Goal: Task Accomplishment & Management: Use online tool/utility

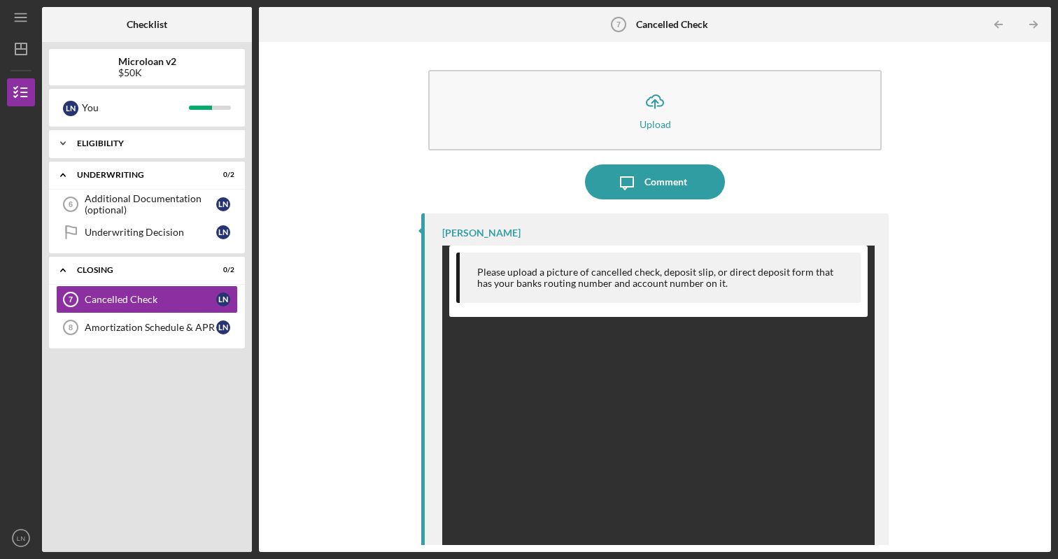
click at [63, 142] on icon "Icon/Expander" at bounding box center [63, 144] width 28 height 28
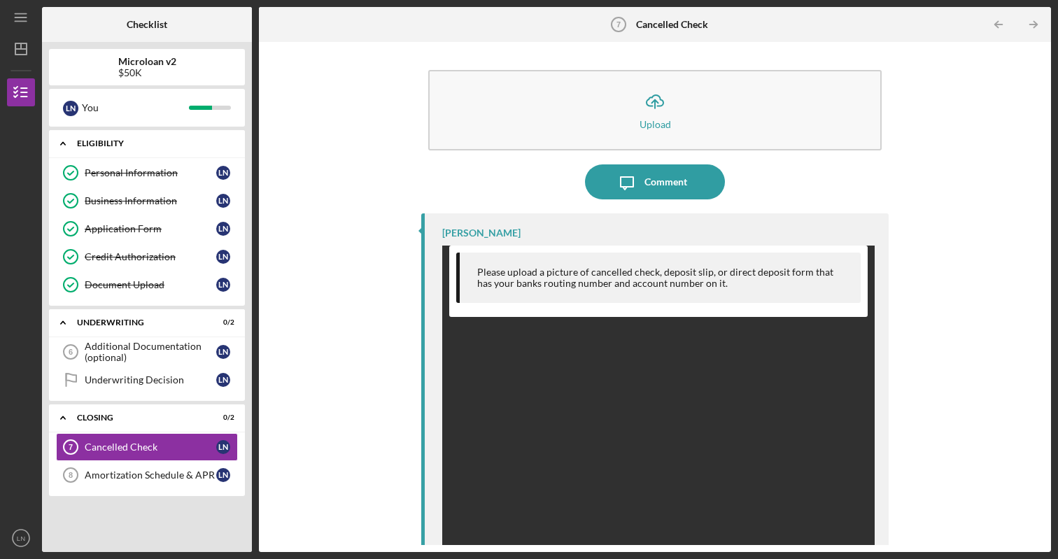
click at [64, 141] on icon "Icon/Expander" at bounding box center [63, 144] width 28 height 28
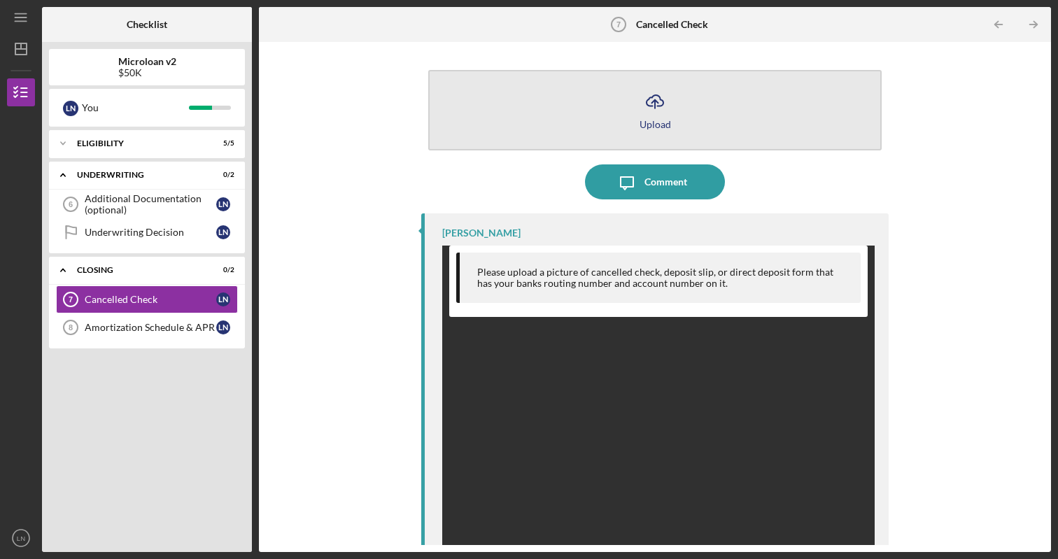
click at [651, 103] on icon "Icon/Upload" at bounding box center [655, 101] width 35 height 35
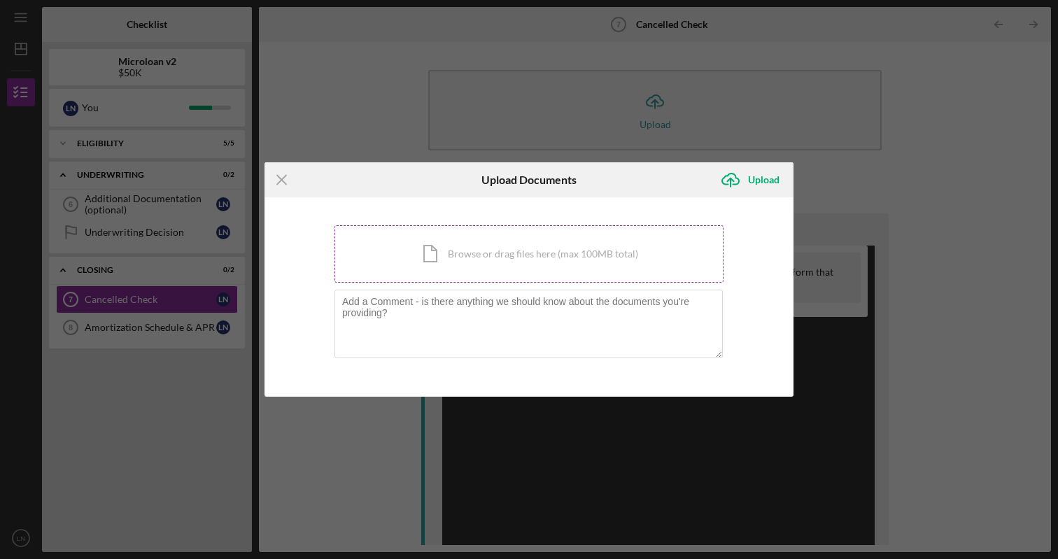
click at [480, 253] on div "Icon/Document Browse or drag files here (max 100MB total) Tap to choose files o…" at bounding box center [529, 253] width 389 height 57
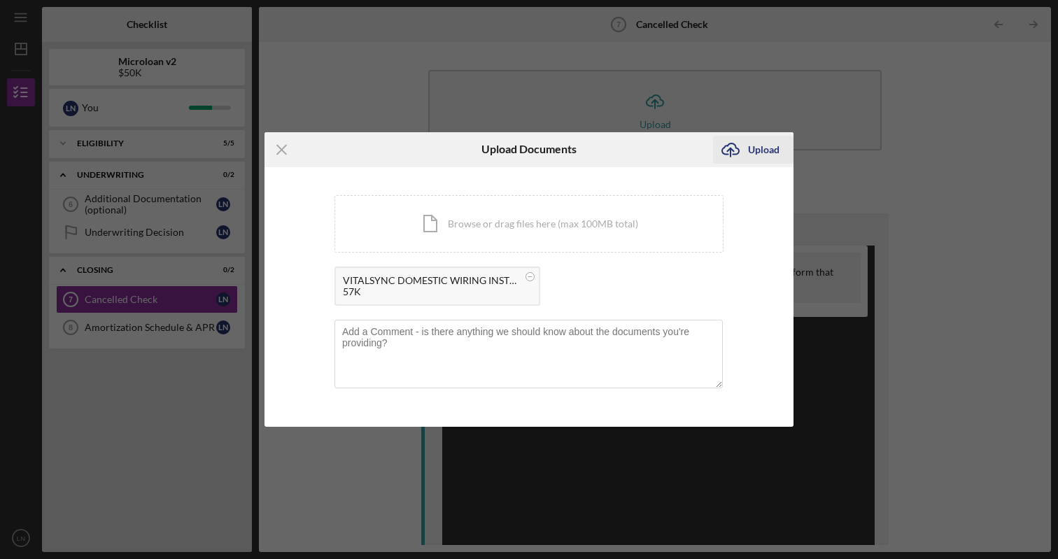
click at [755, 148] on div "Upload" at bounding box center [764, 150] width 32 height 28
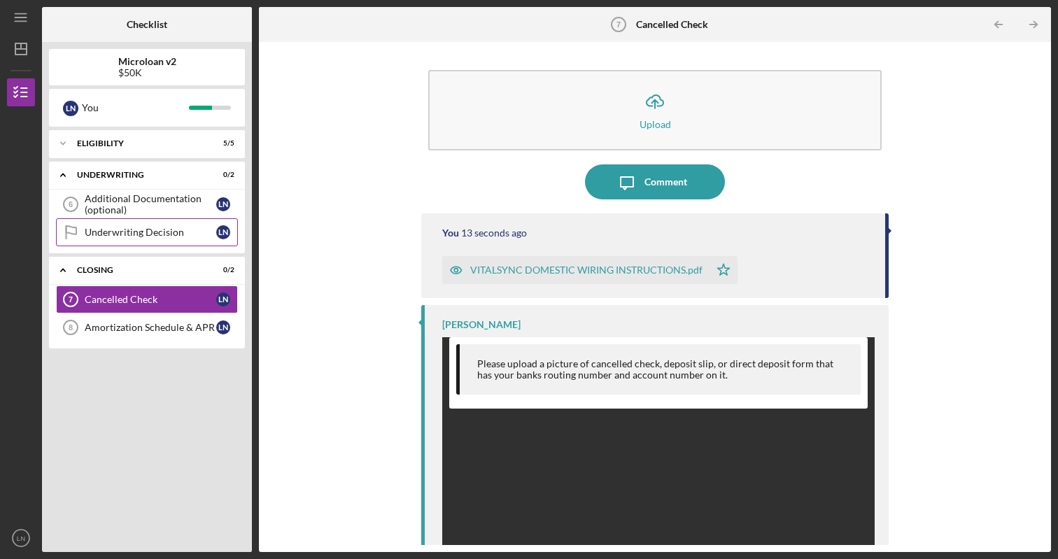
click at [125, 230] on div "Underwriting Decision" at bounding box center [151, 232] width 132 height 11
